Goal: Task Accomplishment & Management: Manage account settings

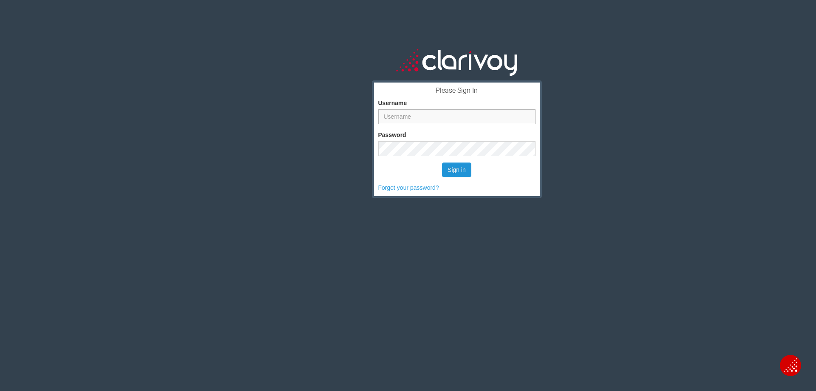
type input "hsheridan"
click at [456, 169] on button "Sign in" at bounding box center [456, 169] width 29 height 14
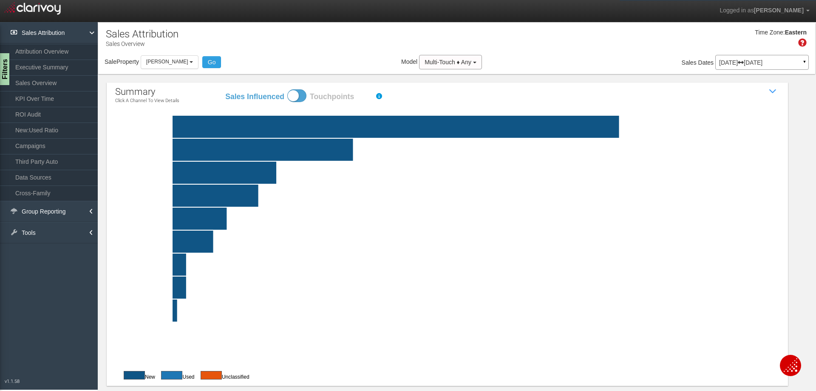
click at [758, 65] on p "[DATE] [DATE]" at bounding box center [762, 63] width 86 height 6
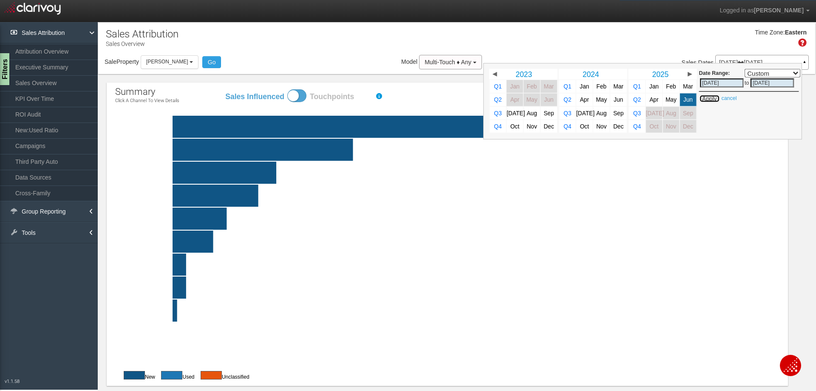
click at [702, 99] on button "Apply" at bounding box center [709, 98] width 21 height 9
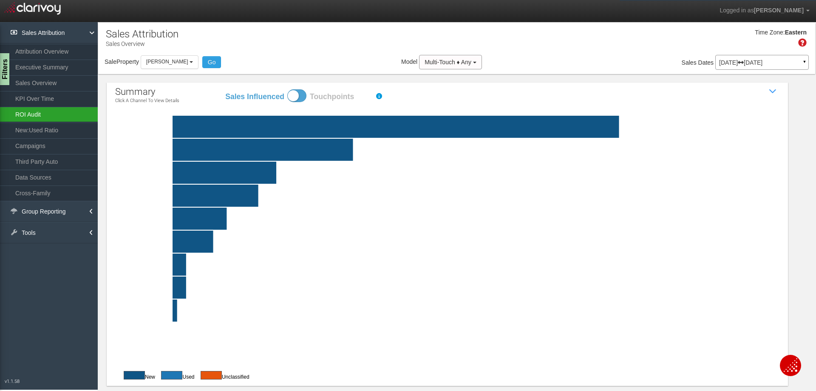
click at [44, 116] on link "ROI Audit" at bounding box center [49, 114] width 98 height 15
click at [51, 209] on link "Group Reporting" at bounding box center [49, 211] width 98 height 21
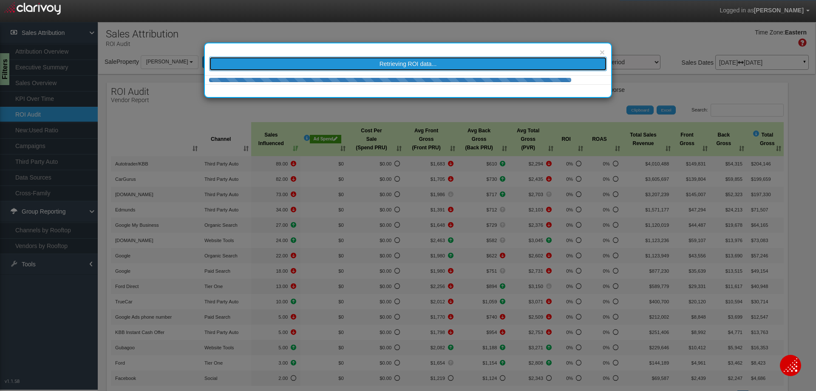
click at [432, 62] on span "Retrieving ROI data..." at bounding box center [408, 63] width 57 height 7
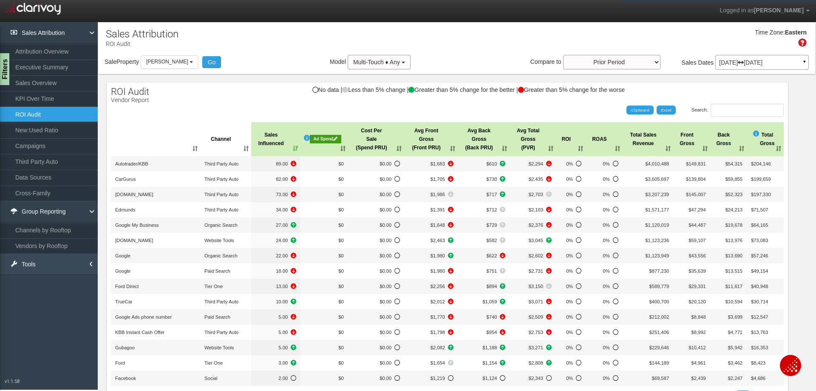
click at [80, 264] on link "Tools" at bounding box center [49, 263] width 98 height 21
click at [42, 284] on link "Tag Setup" at bounding box center [49, 282] width 98 height 15
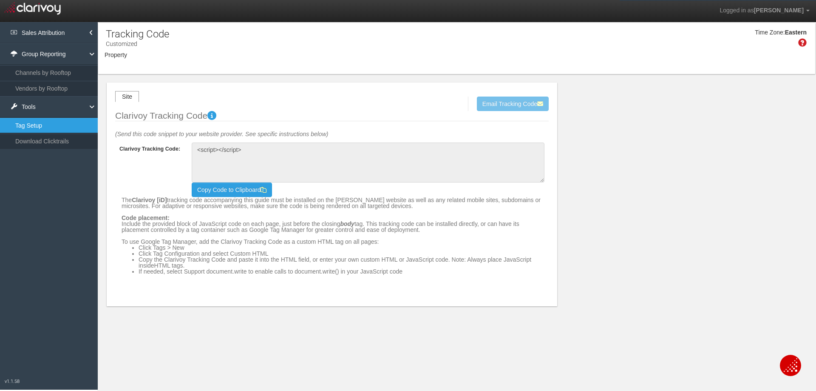
type textarea "<!-- Clarivoy Tracking Code --> <script type="text/javascript" src="//[DOMAIN_N…"
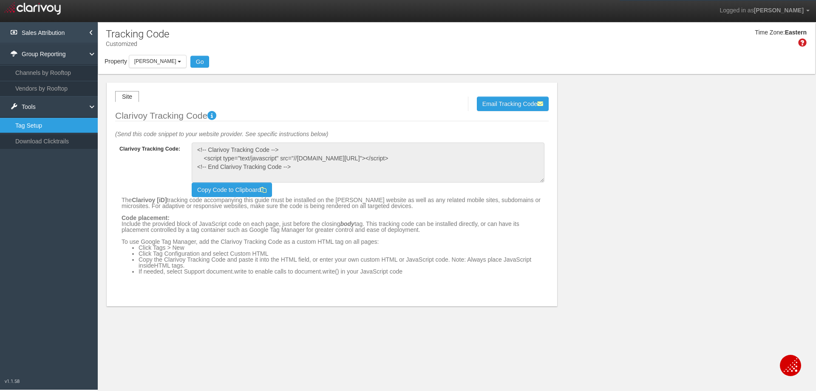
click at [65, 26] on link "Sales Attribution" at bounding box center [49, 32] width 98 height 21
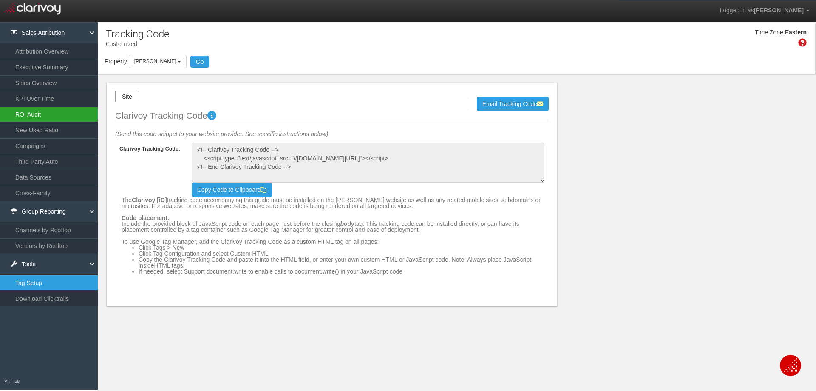
click at [35, 114] on link "ROI Audit" at bounding box center [49, 114] width 98 height 15
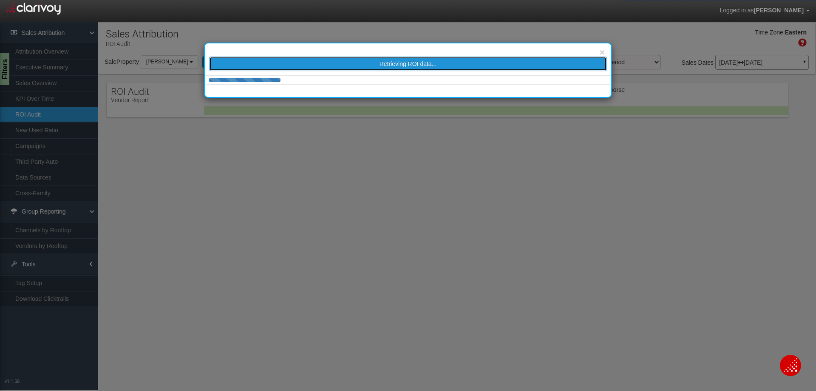
click at [390, 63] on span "Retrieving ROI data..." at bounding box center [408, 63] width 57 height 7
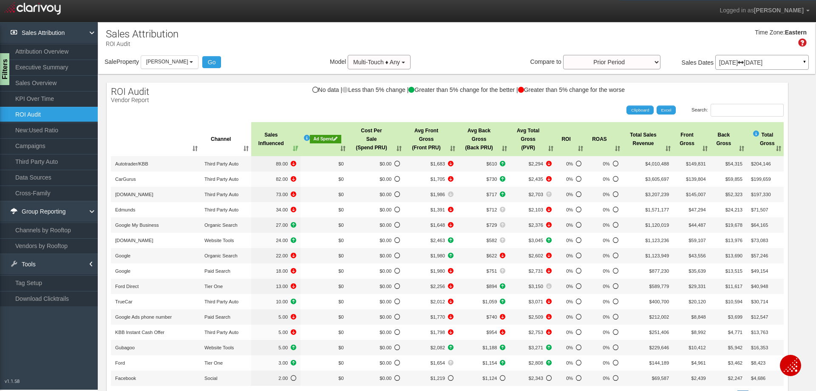
click at [325, 136] on div "Ad Spend" at bounding box center [325, 139] width 31 height 9
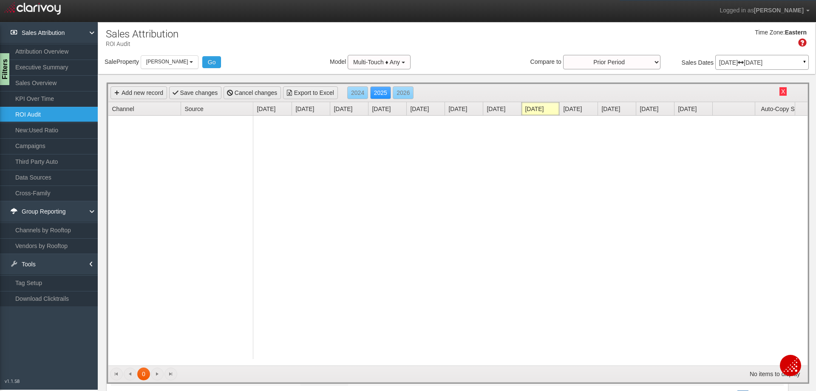
click at [546, 109] on link "[DATE]" at bounding box center [542, 108] width 34 height 13
click at [417, 110] on link "[DATE]" at bounding box center [427, 108] width 34 height 13
click at [147, 94] on link "Add new record" at bounding box center [139, 92] width 57 height 13
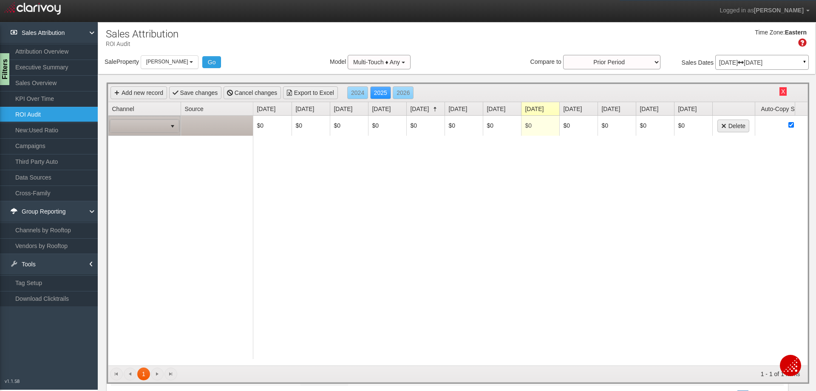
click at [165, 126] on span at bounding box center [139, 126] width 56 height 12
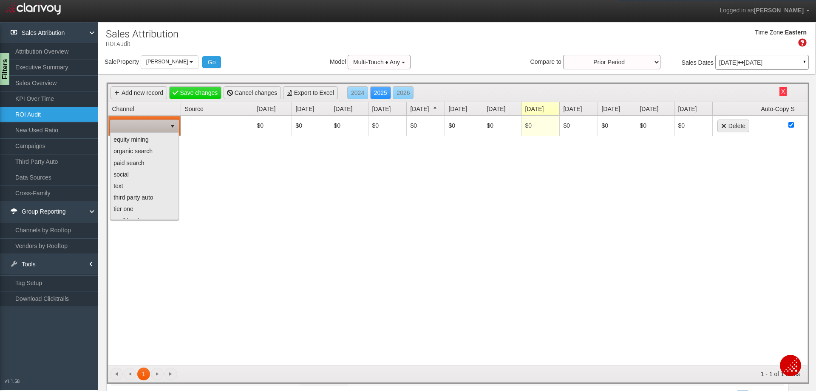
scroll to position [37, 0]
click at [143, 174] on li "social" at bounding box center [144, 171] width 66 height 11
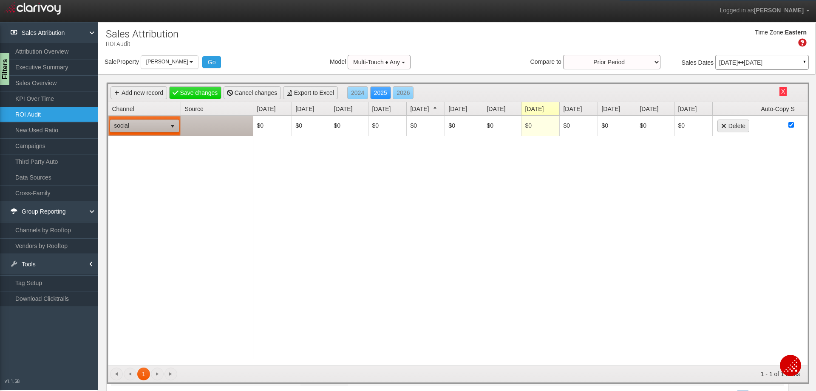
click at [203, 131] on td at bounding box center [217, 126] width 72 height 20
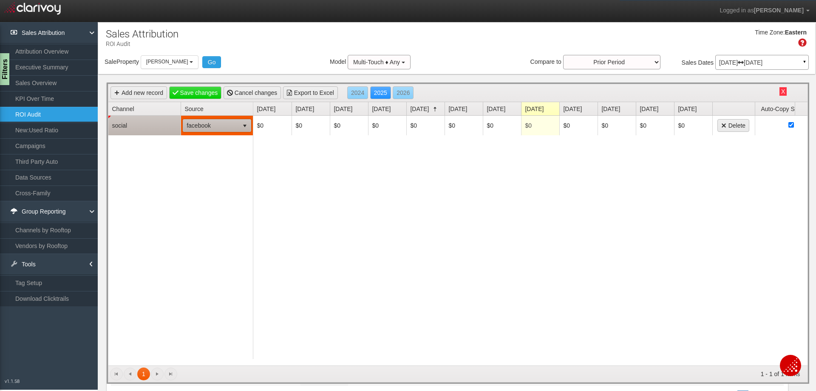
click at [210, 128] on span "facebook" at bounding box center [211, 125] width 56 height 12
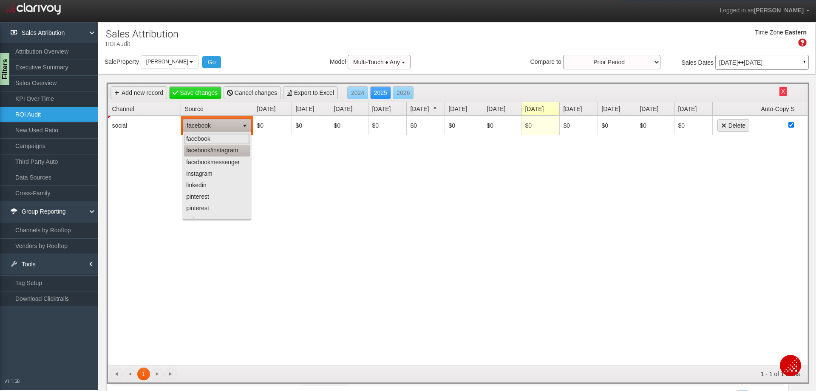
click at [232, 150] on li "facebook/instagram" at bounding box center [217, 150] width 66 height 11
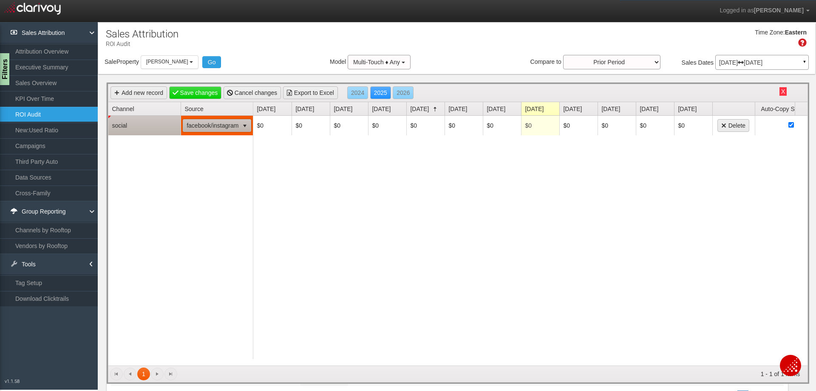
click at [242, 125] on span "select" at bounding box center [244, 125] width 7 height 7
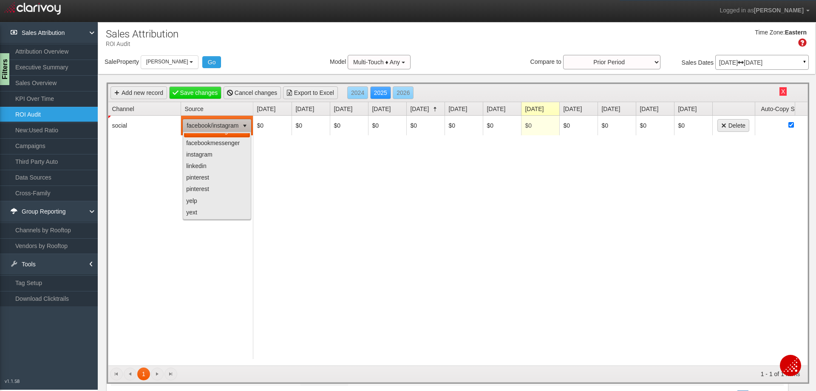
scroll to position [0, 0]
click at [156, 139] on div "social facebook/instagram facebook/instagram" at bounding box center [180, 237] width 145 height 243
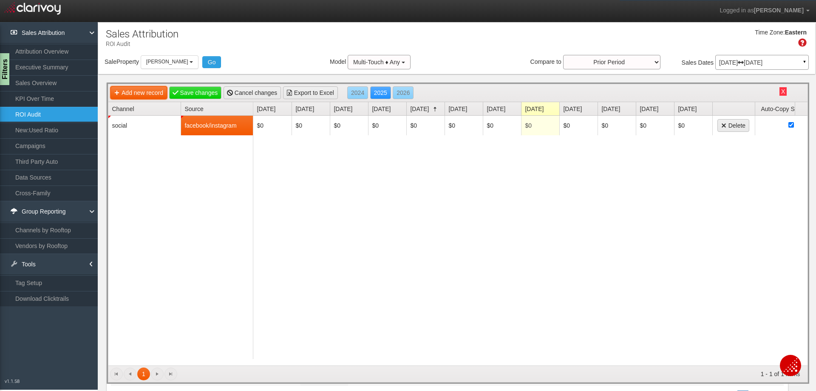
click at [131, 92] on link "Add new record" at bounding box center [139, 92] width 57 height 13
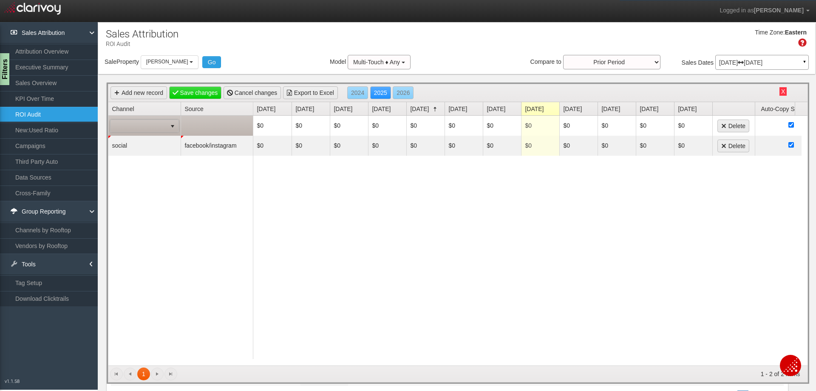
click at [153, 125] on span at bounding box center [139, 126] width 56 height 12
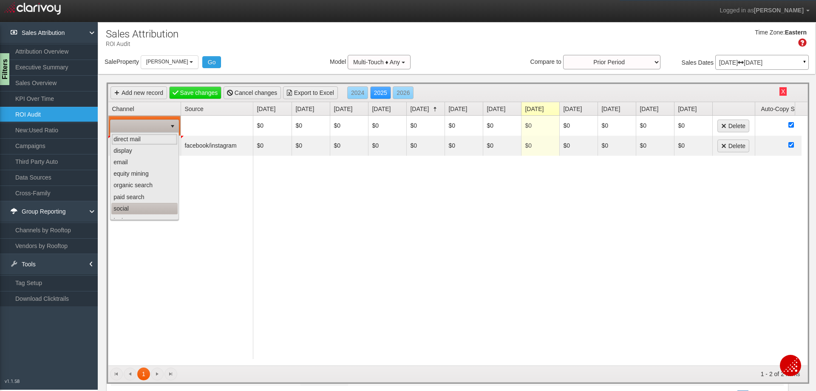
click at [142, 207] on li "social" at bounding box center [144, 208] width 66 height 11
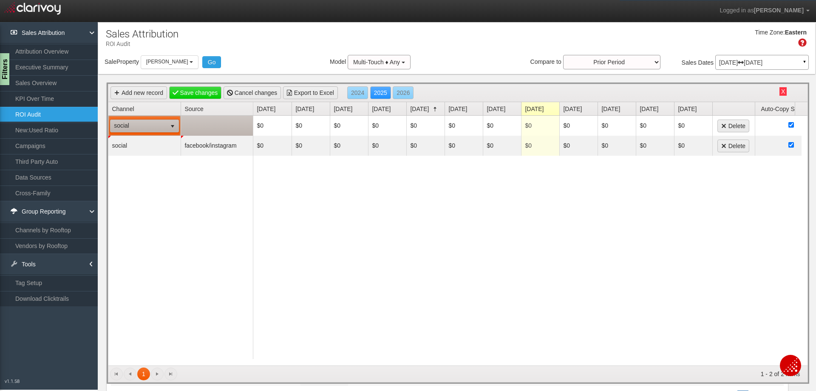
click at [221, 126] on td at bounding box center [217, 126] width 72 height 20
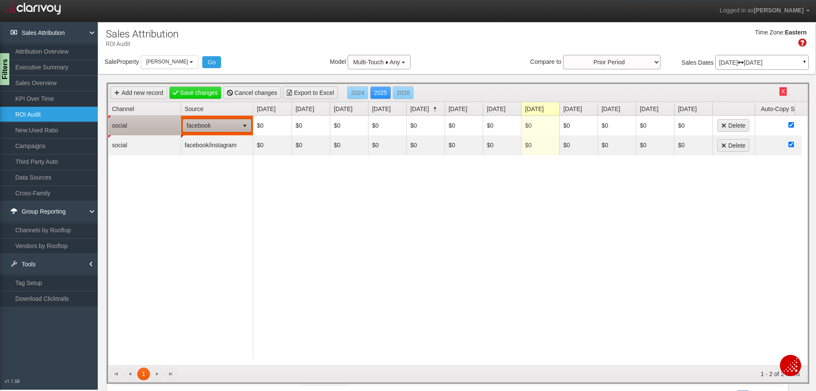
click at [223, 126] on span "facebook" at bounding box center [211, 125] width 56 height 12
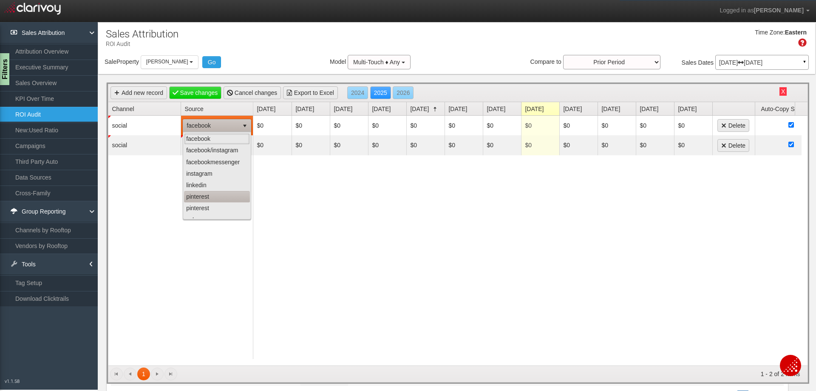
click at [216, 198] on li "pinterest" at bounding box center [217, 196] width 66 height 11
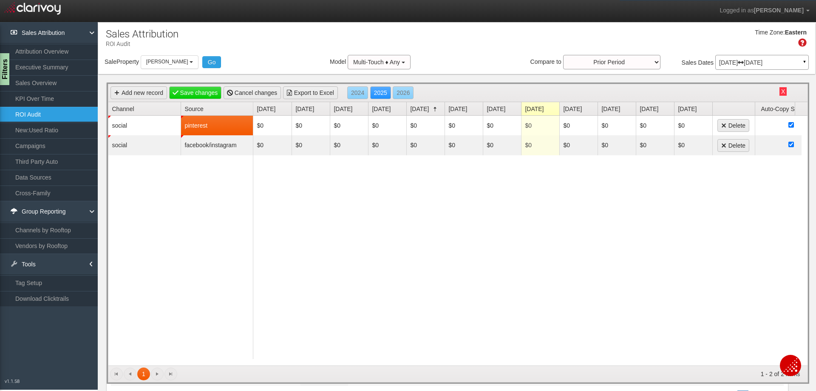
click at [374, 221] on div "$0 $0 $0 $0 $0 $0 $0 $0 $0 $0 $0 $0 Delete $0 $0 $0 $0 $0 $0 $0 $0 $0 $0 $0 $0 …" at bounding box center [527, 241] width 548 height 250
click at [218, 128] on td "pinterest" at bounding box center [217, 126] width 72 height 20
click at [219, 128] on span "pinterest" at bounding box center [211, 125] width 56 height 12
click at [363, 227] on div "$0 $0 $0 $0 $0 $0 $0 $0 $0 $0 $0 $0 Delete $0 $0 $0 $0 $0 $0 $0 $0 $0 $0 $0 $0 …" at bounding box center [527, 241] width 548 height 250
click at [135, 125] on td "social" at bounding box center [144, 126] width 72 height 20
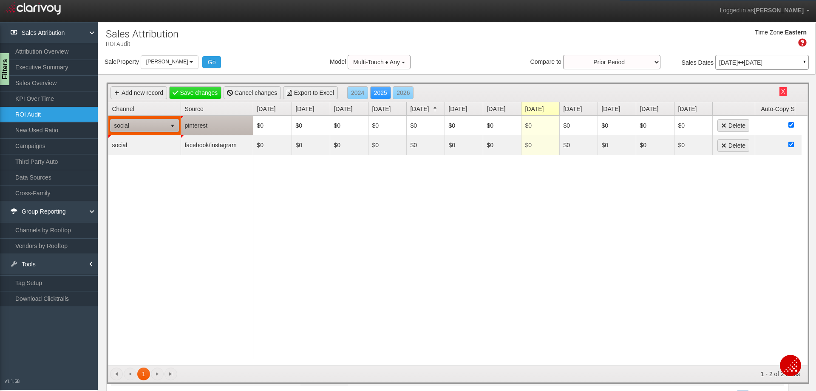
click at [153, 128] on span "social" at bounding box center [139, 125] width 56 height 12
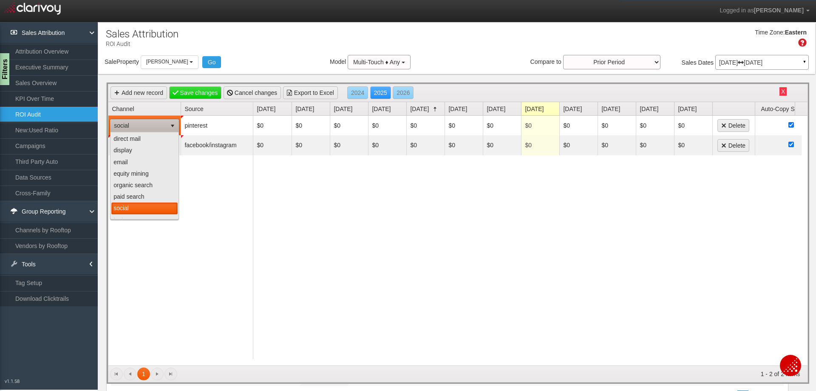
click at [425, 251] on div "$0 $0 $0 $0 $0 $0 $0 $0 $0 $0 $0 $0 Delete $0 $0 $0 $0 $0 $0 $0 $0 $0 $0 $0 $0 …" at bounding box center [527, 241] width 548 height 250
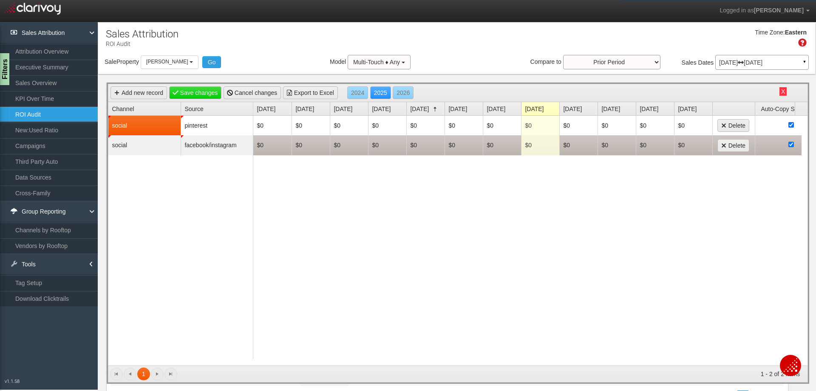
click at [532, 146] on td "$0" at bounding box center [540, 145] width 38 height 20
type input "4000"
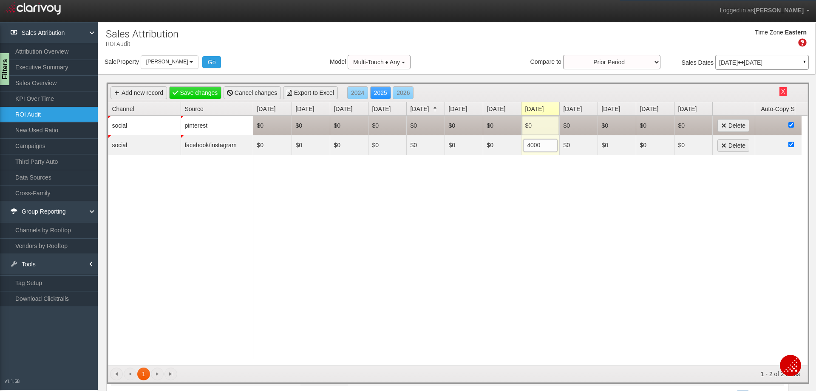
click at [525, 127] on td "$0" at bounding box center [540, 126] width 38 height 20
type input "1000"
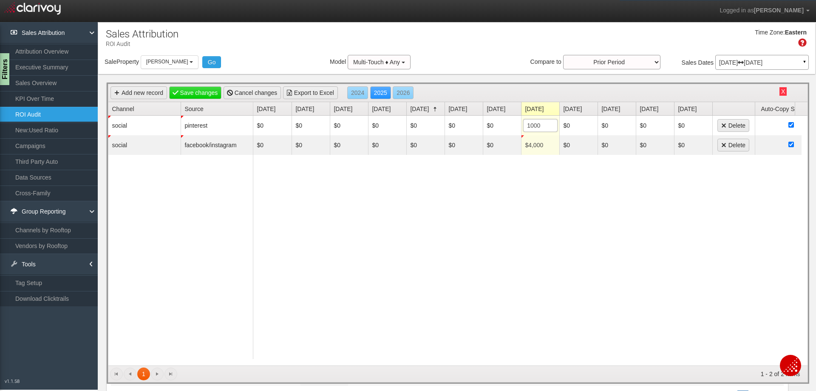
click at [505, 187] on div "$0 $0 $0 $0 $0 $0 $0 $1,000 1000 $0 $0 $0 $0 Delete $0 $0 $0 $0 $0 $0 $0 $4,000…" at bounding box center [527, 241] width 548 height 250
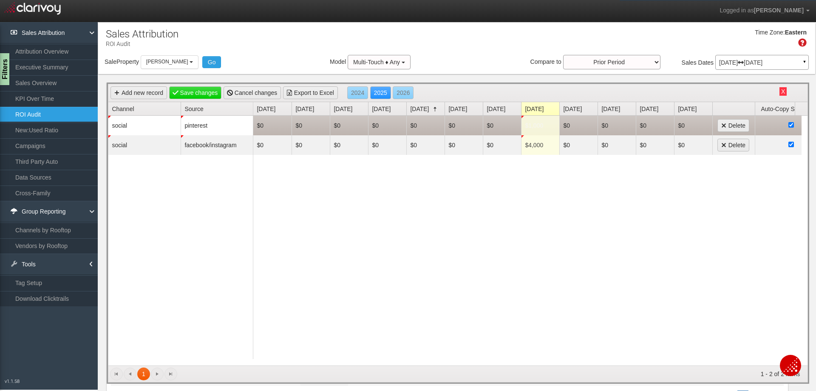
click at [428, 124] on td "$0" at bounding box center [425, 126] width 38 height 20
type input "1000"
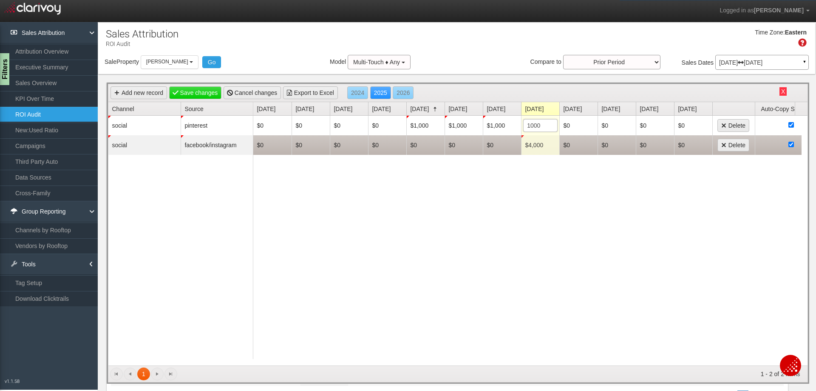
click at [417, 142] on td "$0" at bounding box center [425, 145] width 38 height 20
type input "4000"
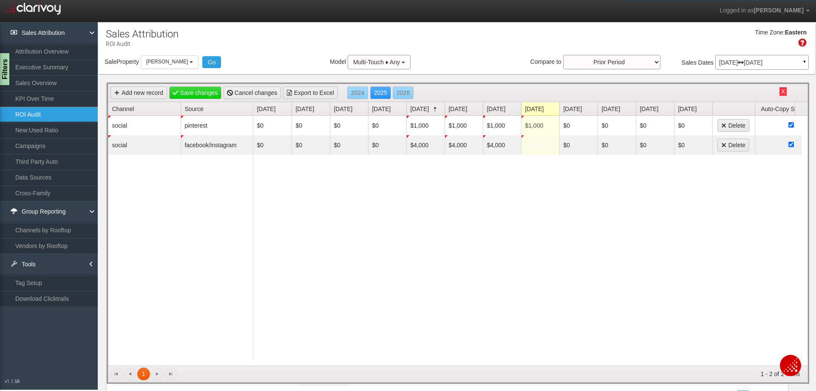
click at [560, 236] on div "$0 $0 $0 $0 $1,000 $1,000 $1,000 $1,000 $0 $0 $0 $0 Delete $0 $0 $0 $0 $4,000 $…" at bounding box center [527, 241] width 548 height 250
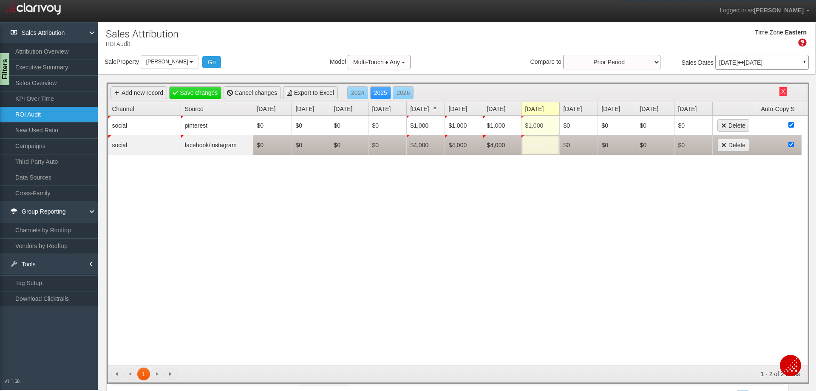
click at [547, 146] on td "$4,000" at bounding box center [540, 145] width 38 height 20
click at [546, 153] on td "$4,000 4000" at bounding box center [540, 145] width 38 height 20
click at [539, 145] on td "$4,000" at bounding box center [540, 145] width 38 height 20
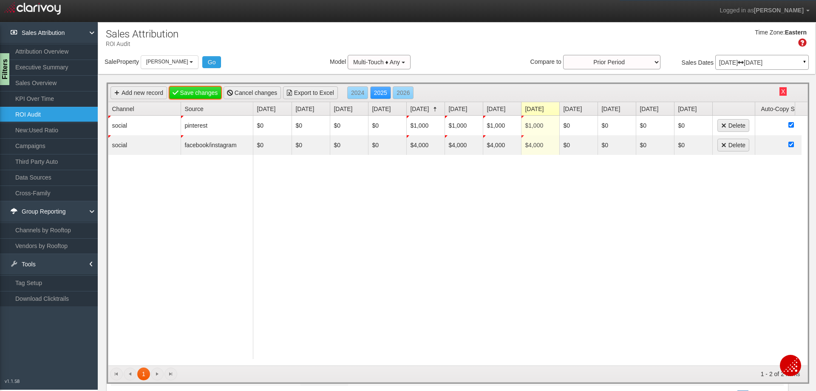
click at [208, 95] on link "Save changes" at bounding box center [195, 92] width 53 height 13
click at [48, 112] on link "ROI Audit" at bounding box center [49, 114] width 98 height 15
click at [28, 113] on link "ROI Audit" at bounding box center [49, 114] width 98 height 15
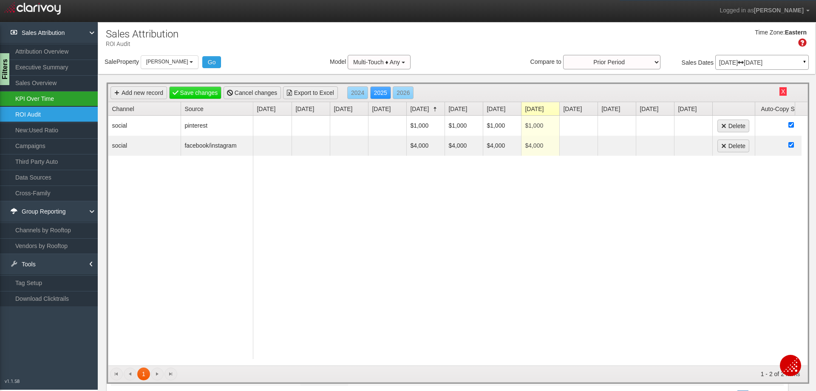
click at [36, 94] on link "KPI Over Time" at bounding box center [49, 98] width 98 height 15
